Goal: Register for event/course

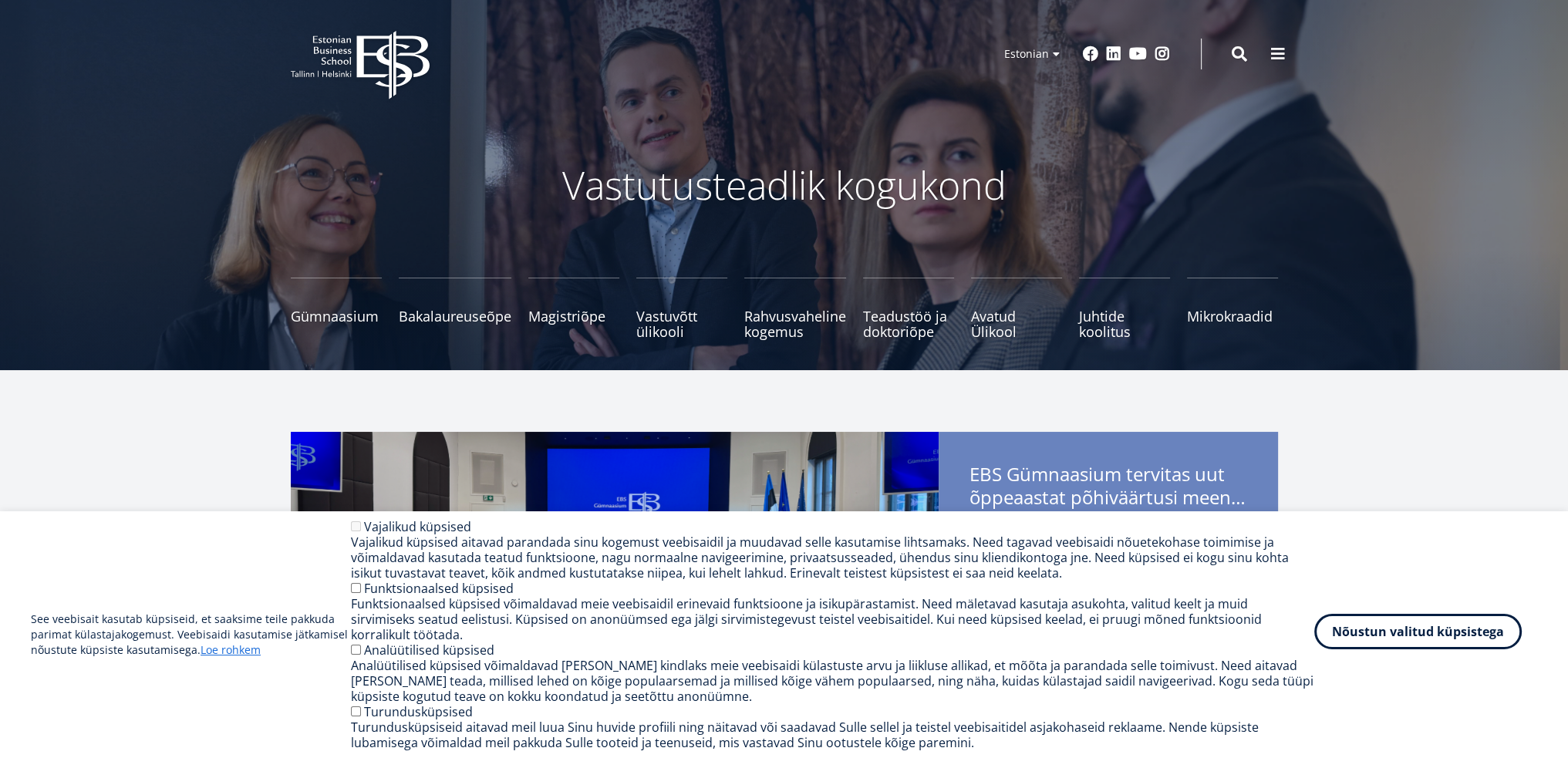
click at [1398, 636] on button "Nõustun valitud küpsistega" at bounding box center [1418, 631] width 207 height 35
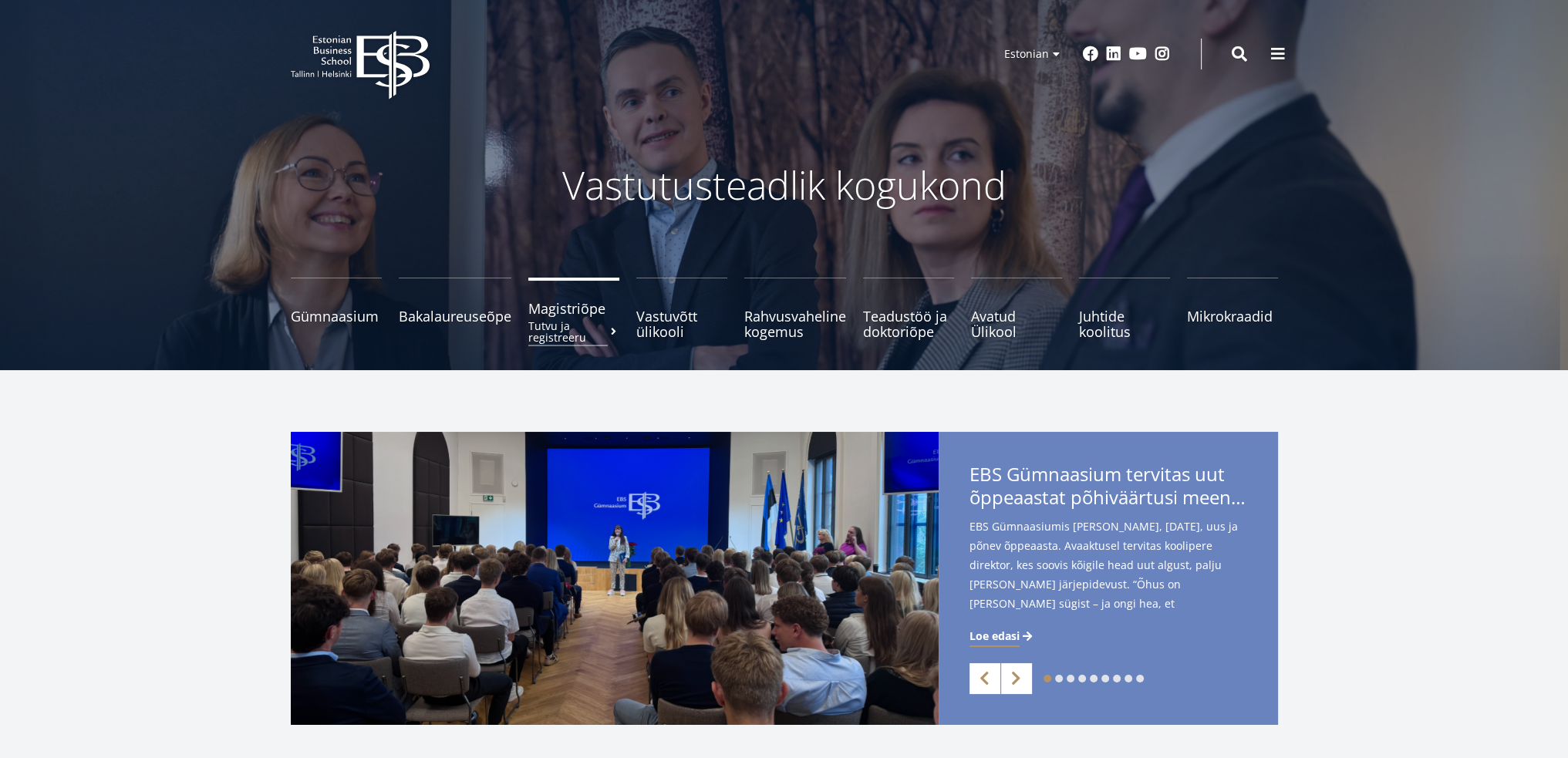
click at [538, 332] on small "Tutvu ja registreeru" at bounding box center [573, 331] width 91 height 23
click at [460, 322] on small "Tutvu ja registreeru" at bounding box center [454, 331] width 113 height 23
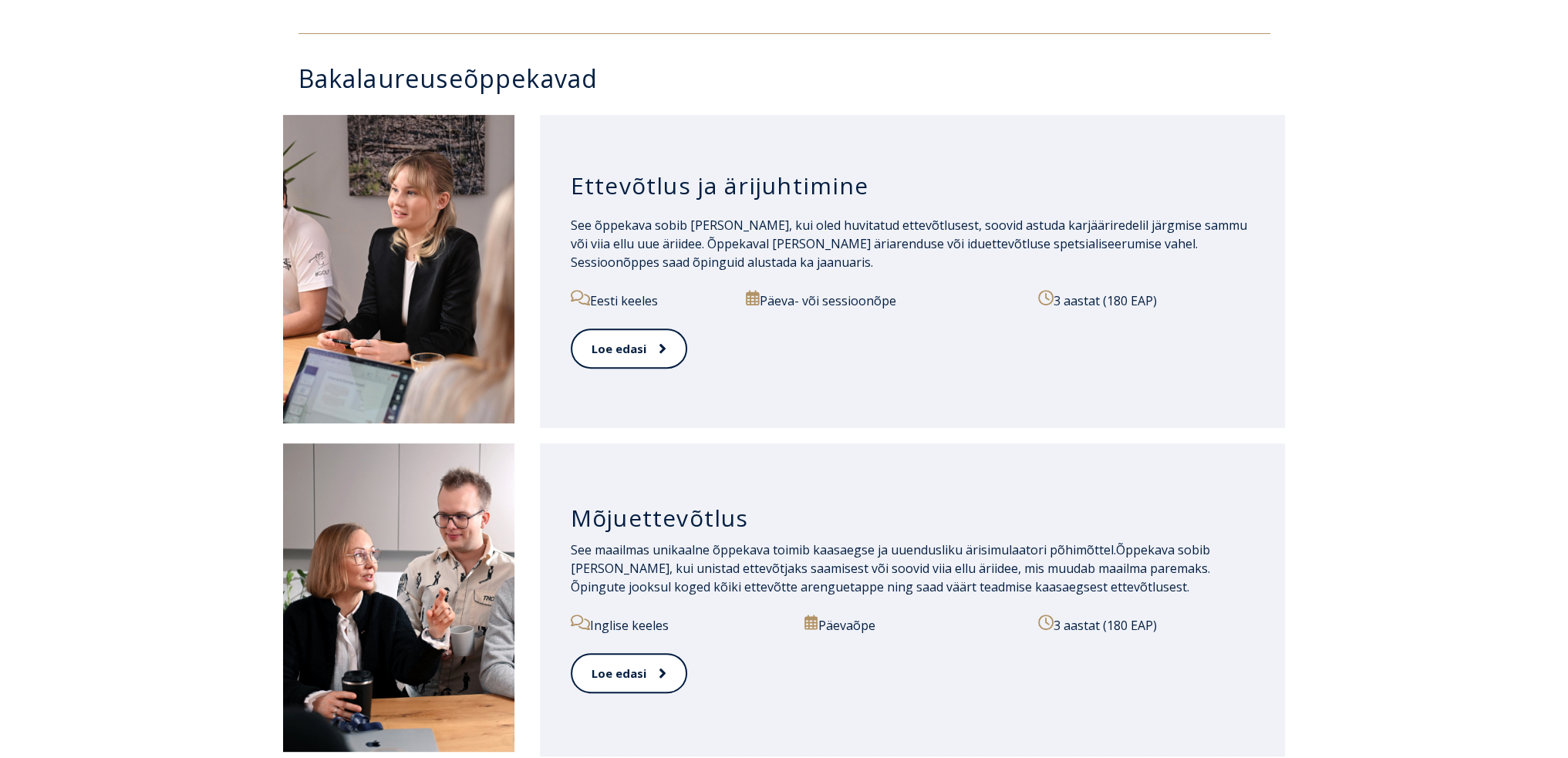
scroll to position [540, 0]
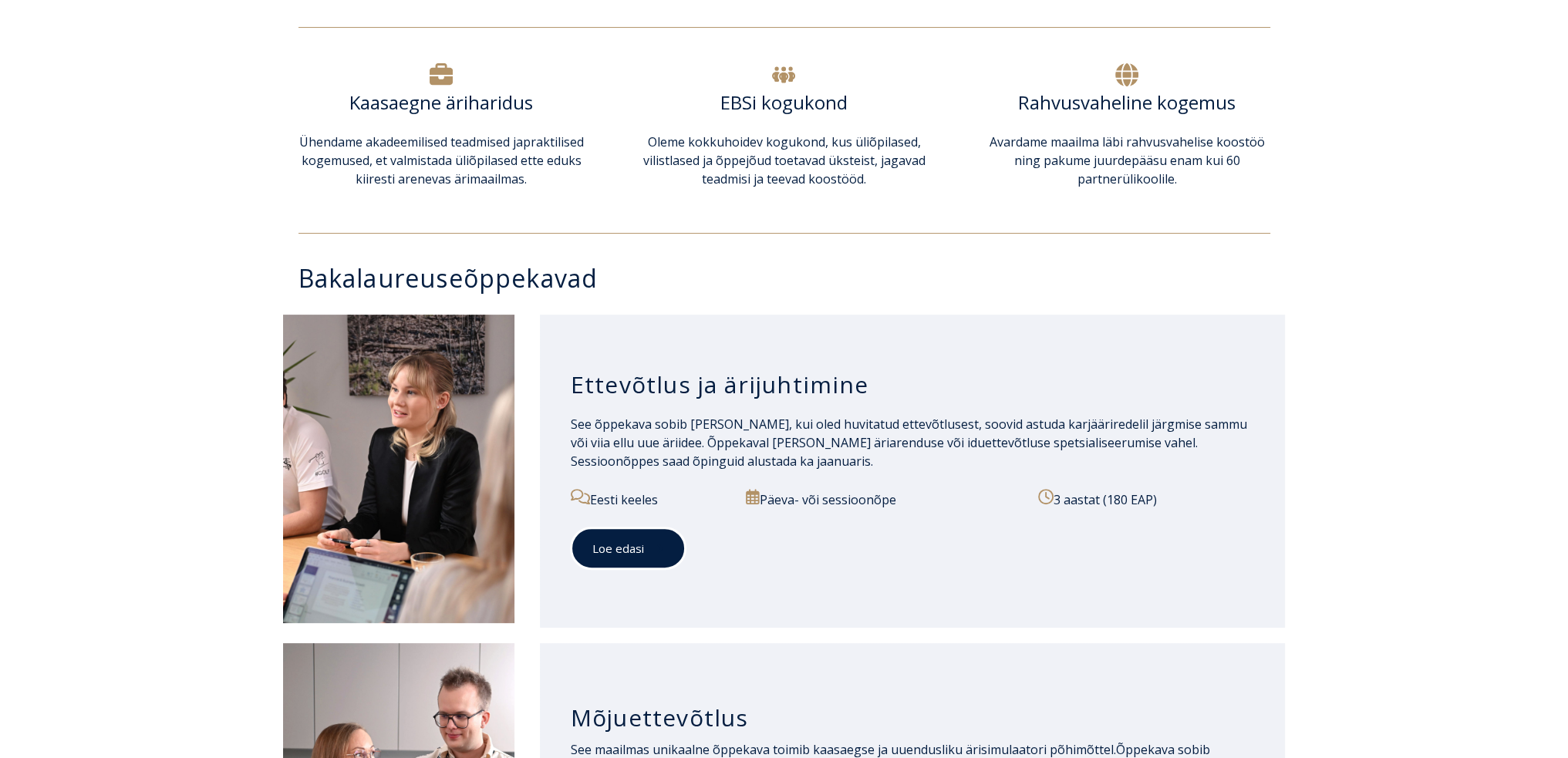
click at [639, 552] on link "Loe edasi" at bounding box center [628, 549] width 115 height 43
